Goal: Check status

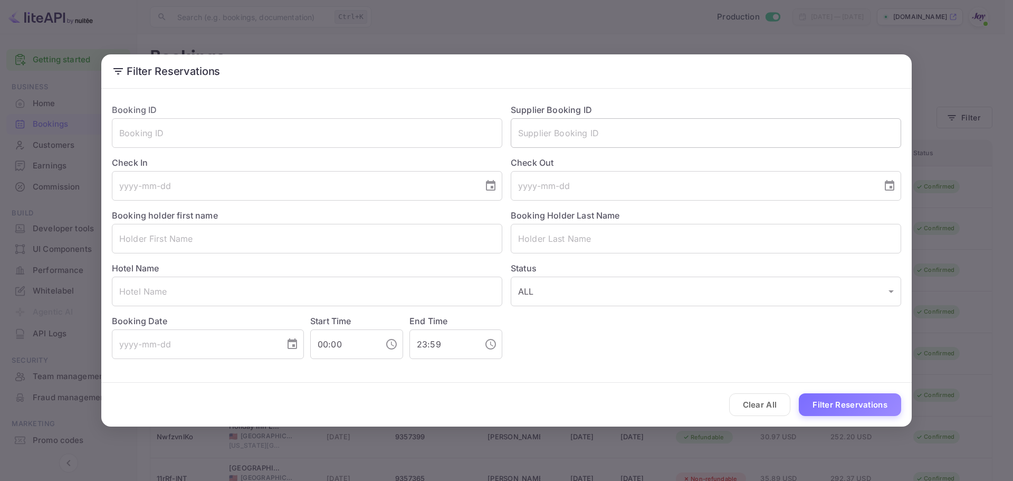
click at [619, 132] on input "text" at bounding box center [706, 133] width 391 height 30
paste input "9365503"
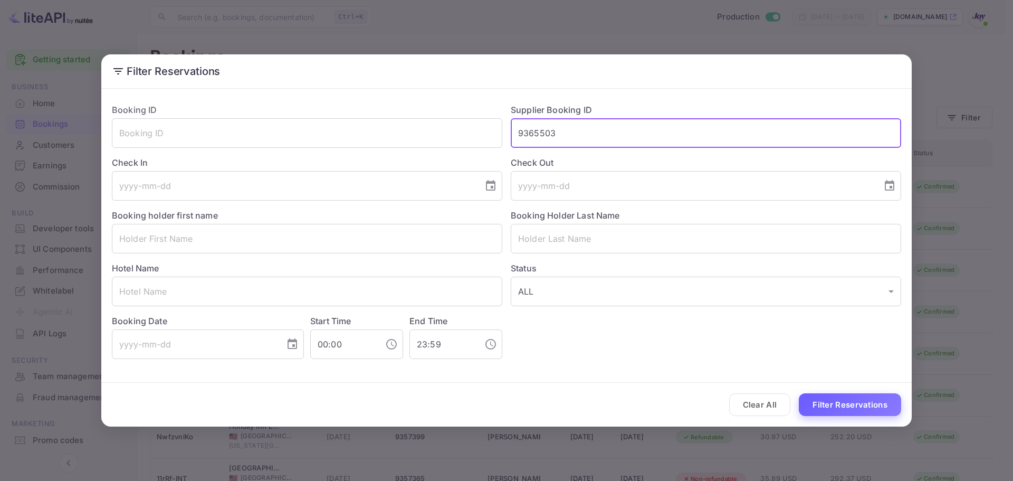
type input "9365503"
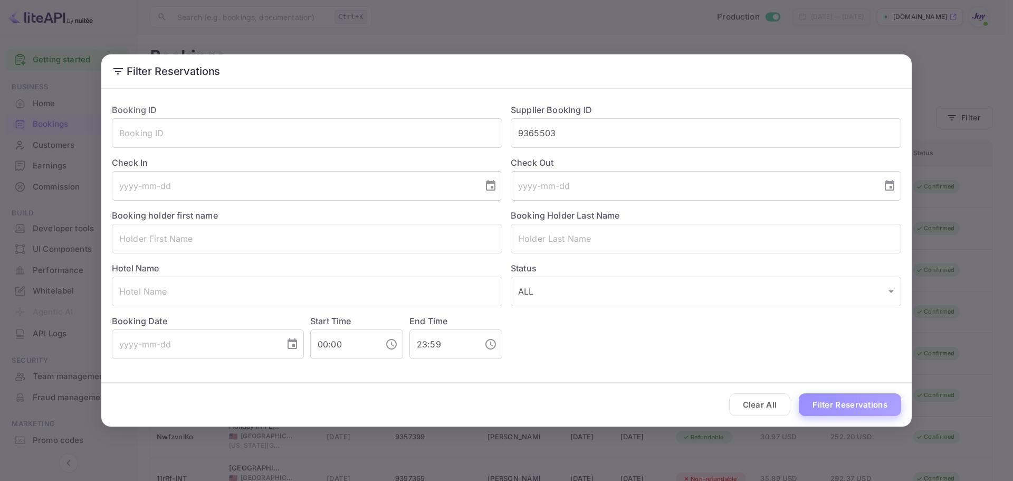
click at [856, 402] on button "Filter Reservations" at bounding box center [850, 404] width 102 height 23
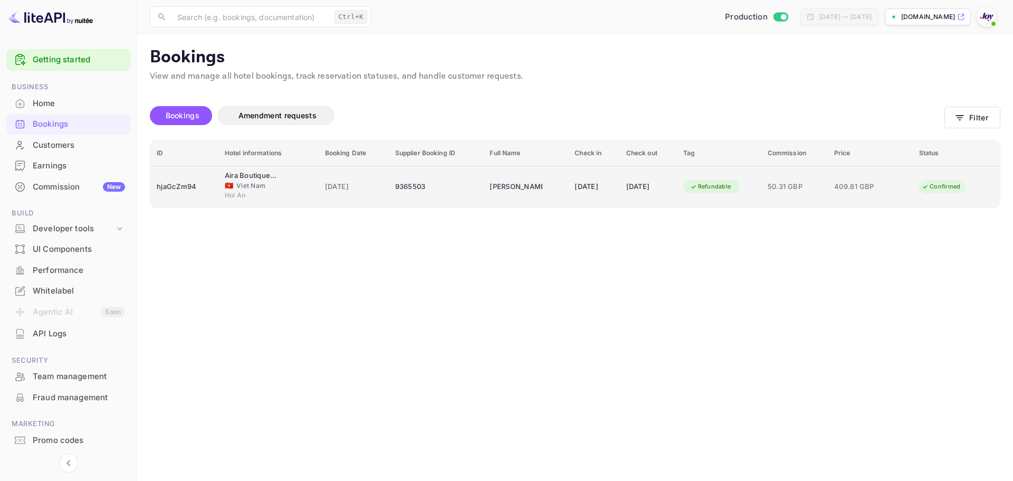
click at [452, 186] on div "9365503" at bounding box center [436, 186] width 82 height 17
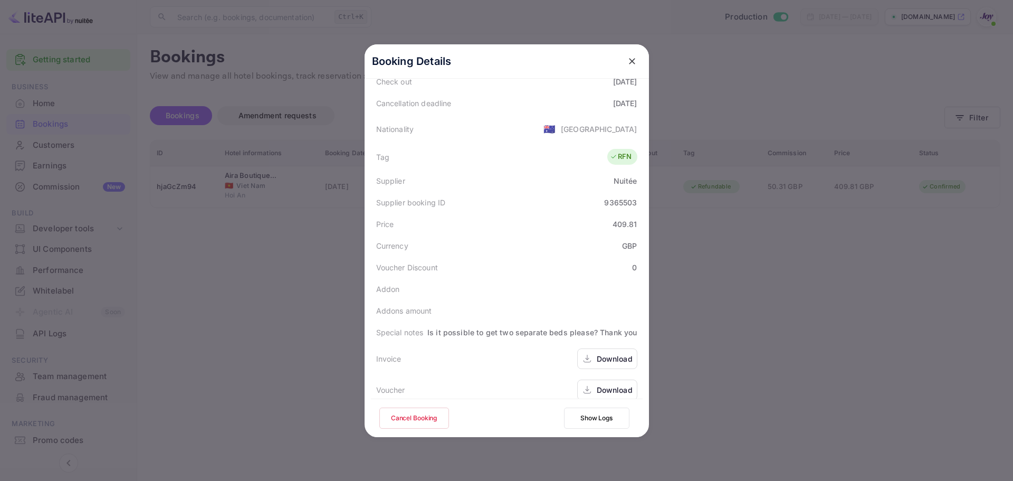
scroll to position [234, 0]
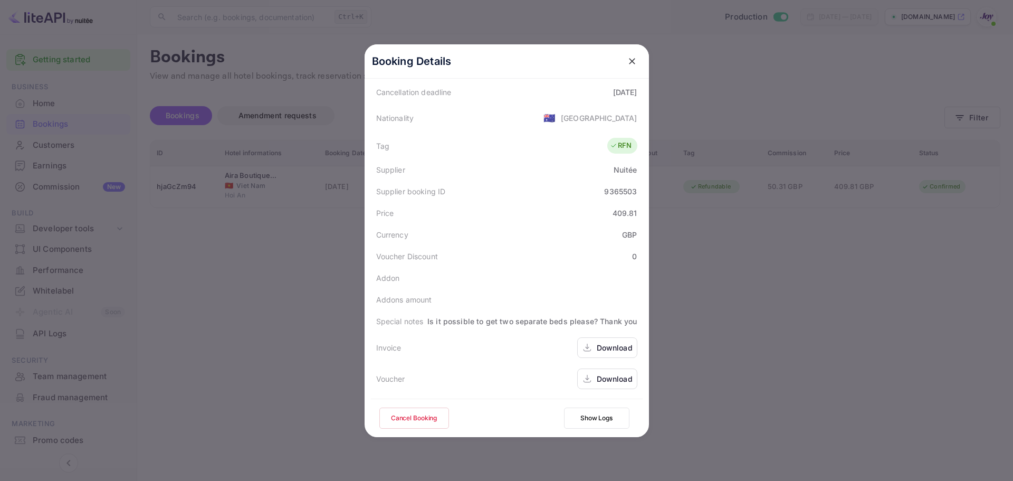
click at [601, 350] on div "Download" at bounding box center [615, 347] width 36 height 11
click at [603, 380] on div "Download" at bounding box center [615, 378] width 36 height 11
click at [617, 191] on div "9365503" at bounding box center [620, 191] width 33 height 11
copy div "9365503"
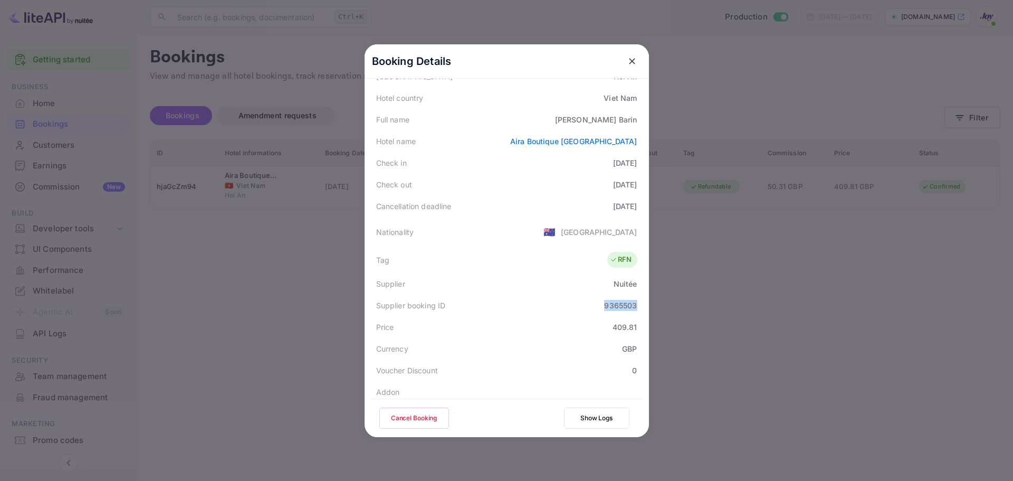
scroll to position [0, 0]
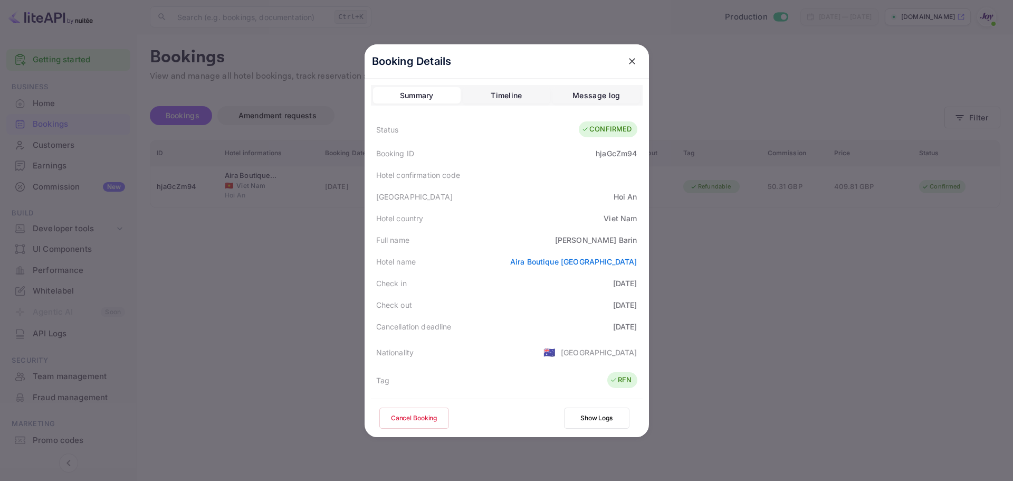
copy link "Aira Boutique [GEOGRAPHIC_DATA]"
drag, startPoint x: 509, startPoint y: 263, endPoint x: 634, endPoint y: 260, distance: 125.1
click at [634, 260] on div "Hotel name [GEOGRAPHIC_DATA]" at bounding box center [507, 262] width 272 height 22
click at [624, 241] on div "[PERSON_NAME]" at bounding box center [596, 239] width 82 height 11
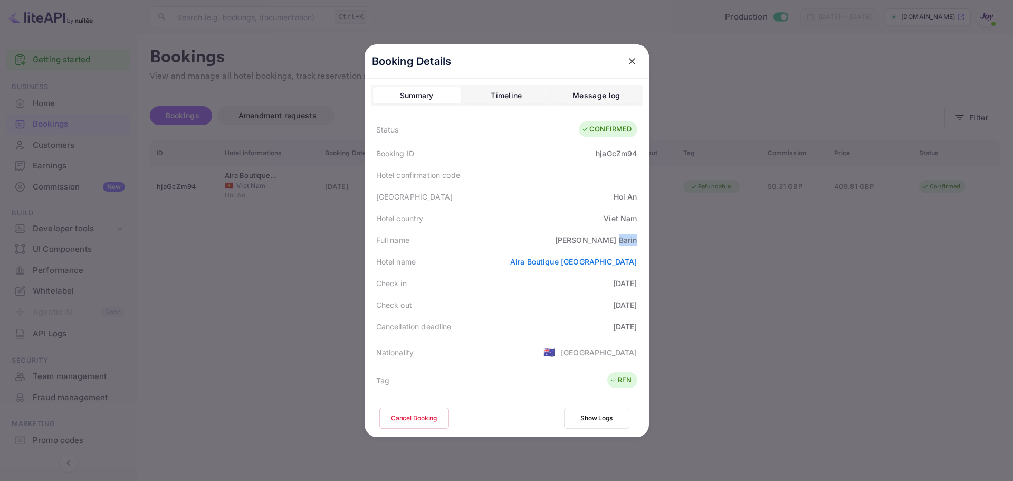
copy div "Barin"
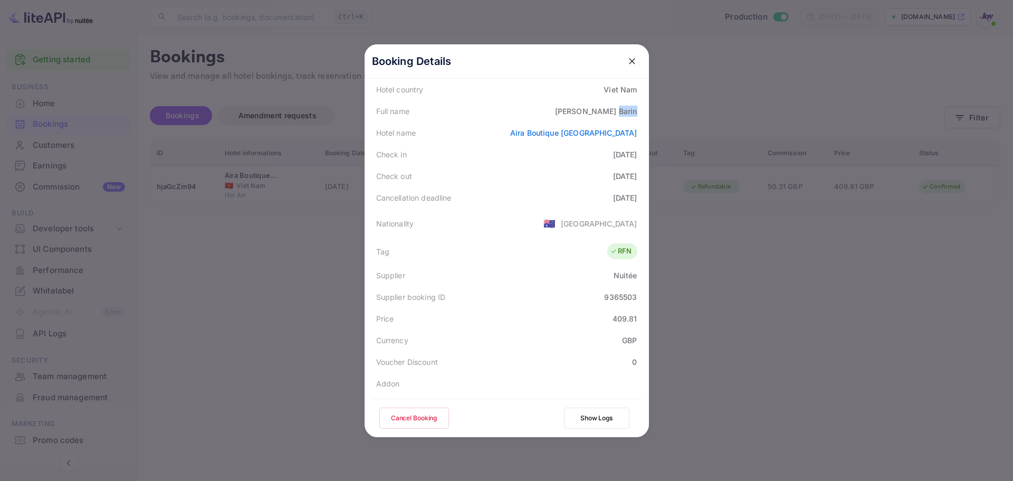
scroll to position [234, 0]
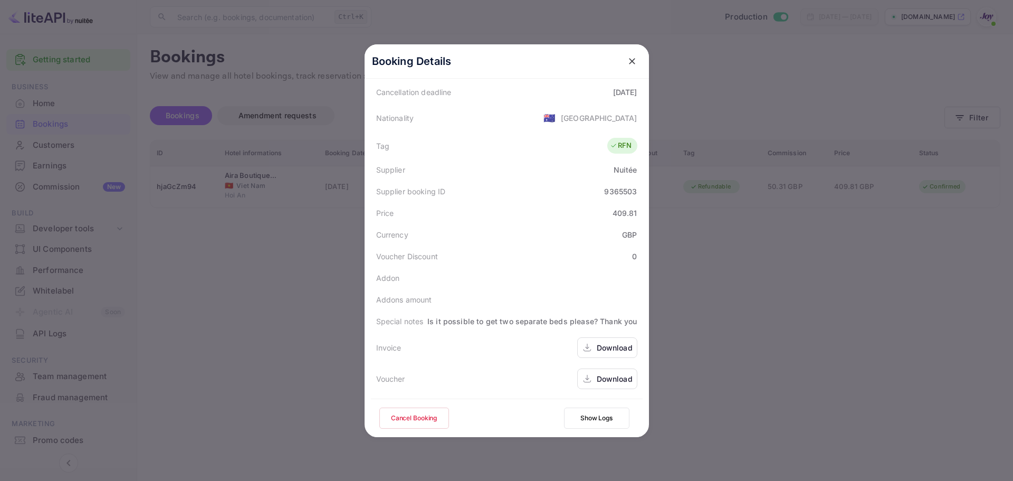
click at [613, 194] on div "9365503" at bounding box center [620, 191] width 33 height 11
copy div "9365503"
